Goal: Task Accomplishment & Management: Complete application form

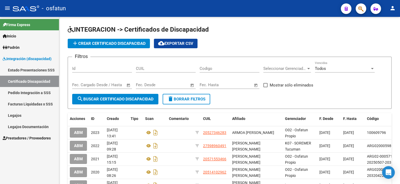
click at [21, 140] on span "Prestadores / Proveedores" at bounding box center [27, 139] width 48 height 6
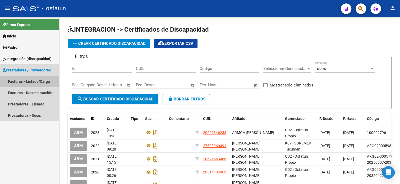
click at [24, 81] on link "Facturas - Listado/Carga" at bounding box center [29, 81] width 59 height 11
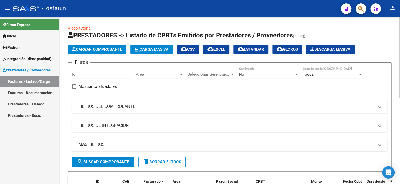
click at [99, 108] on mat-panel-title "FILTROS DEL COMPROBANTE" at bounding box center [226, 107] width 296 height 6
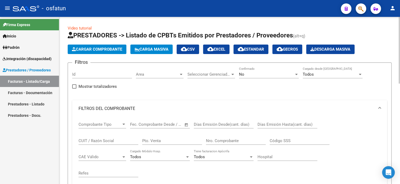
click at [106, 136] on div "CUIT / Razón Social" at bounding box center [108, 139] width 60 height 11
click at [106, 141] on input "CUIT / Razón Social" at bounding box center [108, 141] width 60 height 5
paste input "27373037627"
type input "27373037627"
click at [214, 76] on span "Seleccionar Gerenciador" at bounding box center [208, 74] width 43 height 5
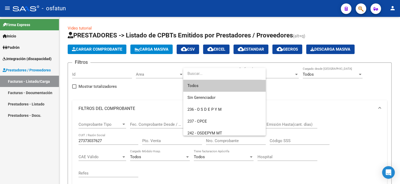
click at [210, 89] on span "Todos" at bounding box center [224, 86] width 74 height 12
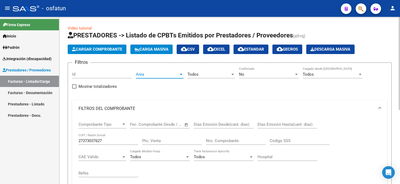
click at [174, 74] on span "Area" at bounding box center [157, 74] width 43 height 5
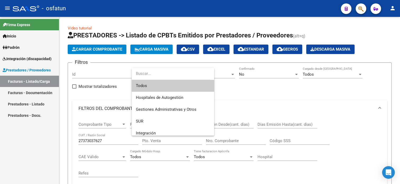
click at [170, 84] on span "Todos" at bounding box center [173, 86] width 74 height 12
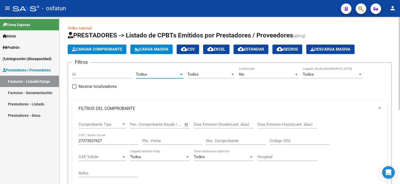
click at [266, 75] on div "No" at bounding box center [266, 74] width 55 height 5
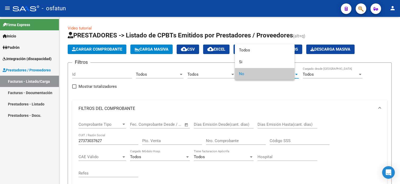
click at [290, 74] on span "No" at bounding box center [264, 74] width 51 height 12
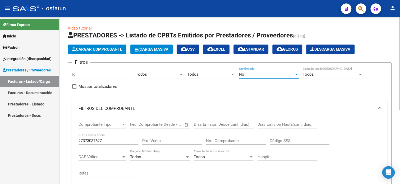
click at [296, 72] on div at bounding box center [296, 74] width 5 height 4
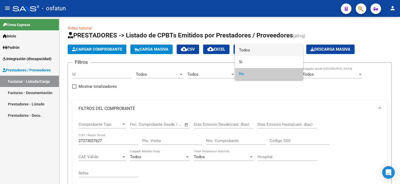
click at [256, 51] on span "Todos" at bounding box center [269, 50] width 60 height 12
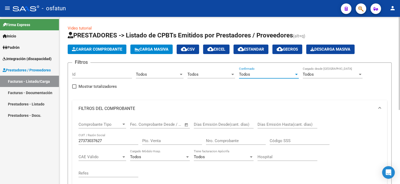
click at [359, 75] on div at bounding box center [359, 74] width 5 height 4
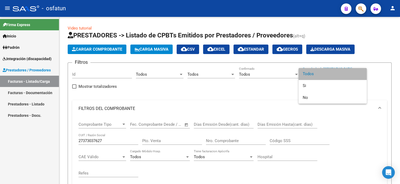
click at [326, 76] on span "Todos" at bounding box center [333, 74] width 60 height 12
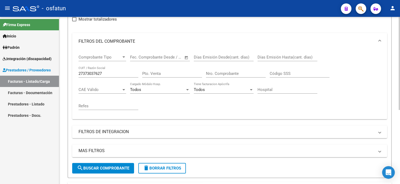
scroll to position [106, 0]
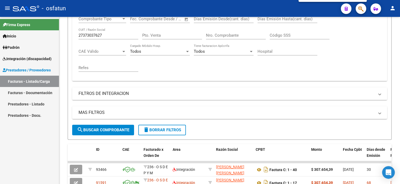
drag, startPoint x: 399, startPoint y: 110, endPoint x: 399, endPoint y: 123, distance: 13.2
click at [399, 123] on div at bounding box center [200, 92] width 400 height 184
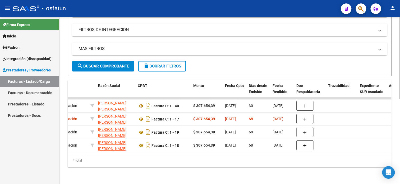
scroll to position [0, 54]
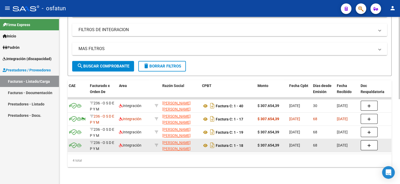
click at [173, 142] on app-link-go-to "[PERSON_NAME] [PERSON_NAME]" at bounding box center [179, 146] width 35 height 12
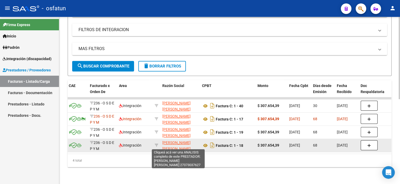
click at [170, 141] on span "[PERSON_NAME] [PERSON_NAME]" at bounding box center [176, 146] width 28 height 10
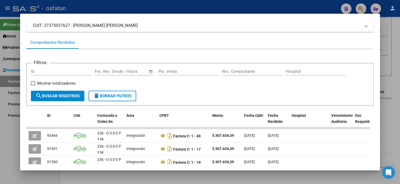
scroll to position [82, 0]
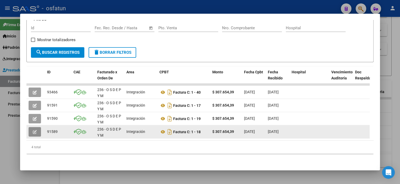
click at [36, 130] on icon "button" at bounding box center [35, 132] width 4 height 4
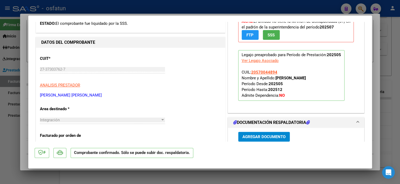
scroll to position [79, 0]
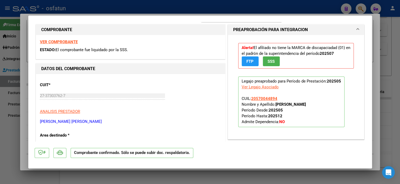
click at [380, 49] on div at bounding box center [200, 92] width 400 height 184
type input "$ 0,00"
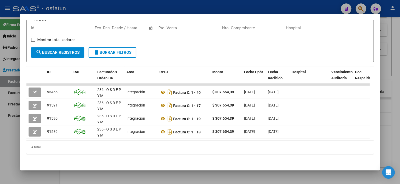
click at [375, 55] on mat-dialog-content "Análisis Prestador - CUIT: 27373037627 cloud_download Exportar CSV ABM ARCA Imp…" at bounding box center [200, 92] width 360 height 144
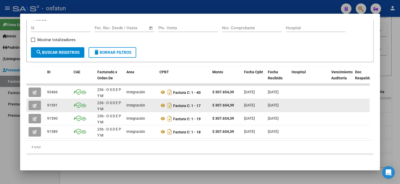
click at [37, 105] on button "button" at bounding box center [35, 106] width 12 height 10
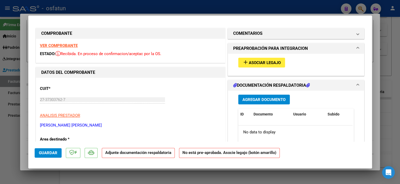
scroll to position [0, 0]
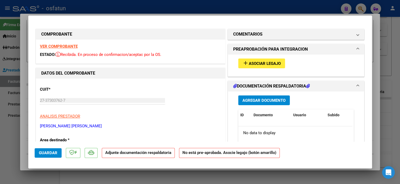
click at [12, 106] on div at bounding box center [200, 92] width 400 height 184
type input "$ 0,00"
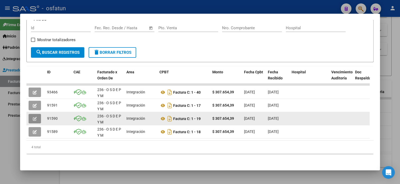
click at [37, 119] on button "button" at bounding box center [35, 119] width 12 height 10
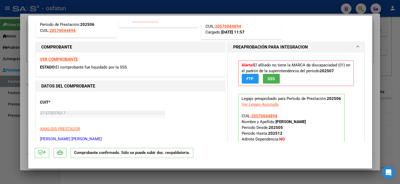
scroll to position [79, 0]
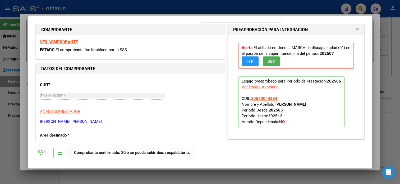
click at [389, 27] on div at bounding box center [200, 92] width 400 height 184
type input "$ 0,00"
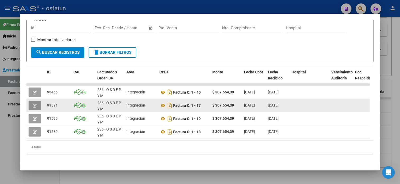
click at [35, 105] on icon "button" at bounding box center [35, 106] width 4 height 4
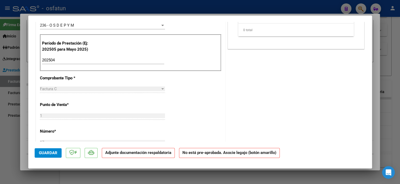
scroll to position [159, 0]
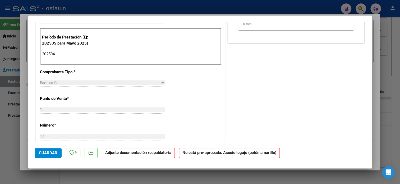
click at [16, 142] on div at bounding box center [200, 92] width 400 height 184
type input "$ 0,00"
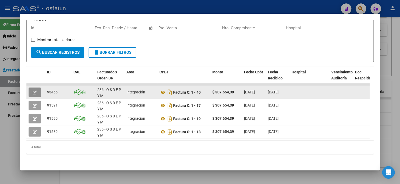
click at [38, 88] on button "button" at bounding box center [35, 93] width 12 height 10
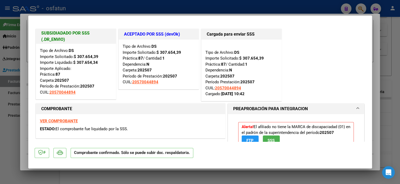
click at [393, 87] on div at bounding box center [200, 92] width 400 height 184
type input "$ 0,00"
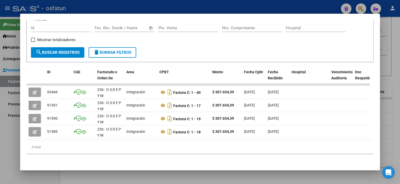
click at [9, 124] on div at bounding box center [200, 92] width 400 height 184
